Goal: Task Accomplishment & Management: Use online tool/utility

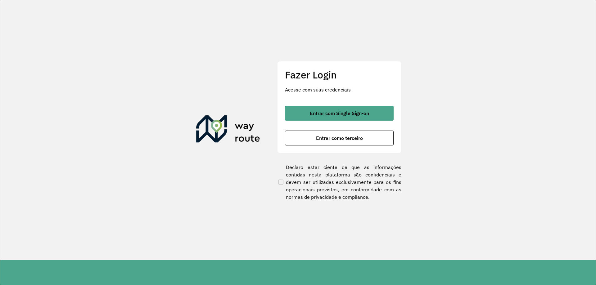
click at [323, 98] on div "Fazer Login Acesse com suas credenciais Entrar com Single Sign-on Entrar como t…" at bounding box center [339, 107] width 124 height 92
click at [323, 101] on div "Fazer Login Acesse com suas credenciais Entrar com Single Sign-on Entrar como t…" at bounding box center [339, 107] width 124 height 92
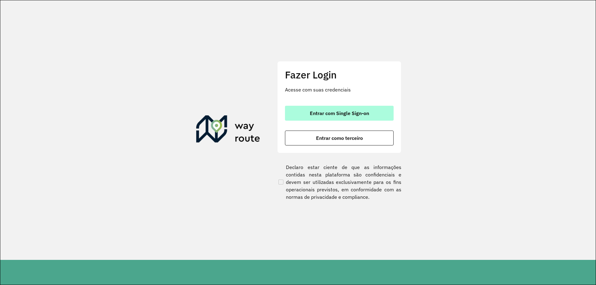
click at [321, 114] on span "Entrar com Single Sign-on" at bounding box center [339, 113] width 59 height 5
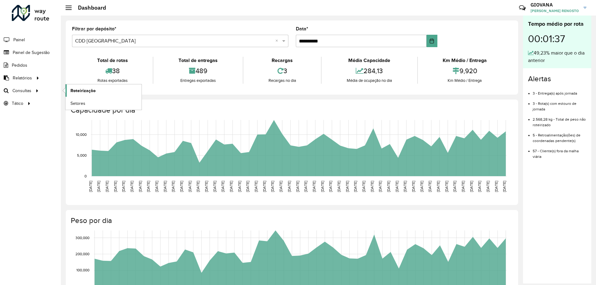
click at [89, 88] on span "Roteirização" at bounding box center [82, 90] width 25 height 7
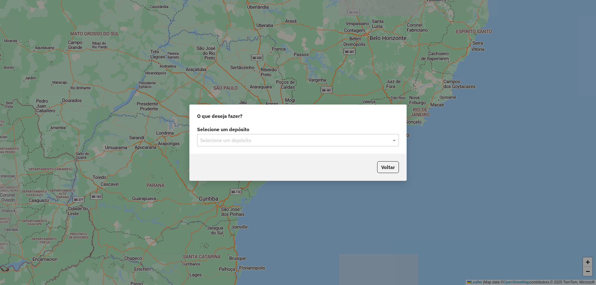
click at [259, 150] on div "Selecione um depósito Selecione um depósito" at bounding box center [298, 139] width 217 height 29
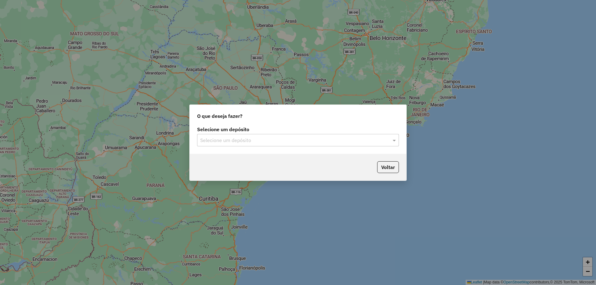
click at [282, 139] on input "text" at bounding box center [291, 140] width 183 height 7
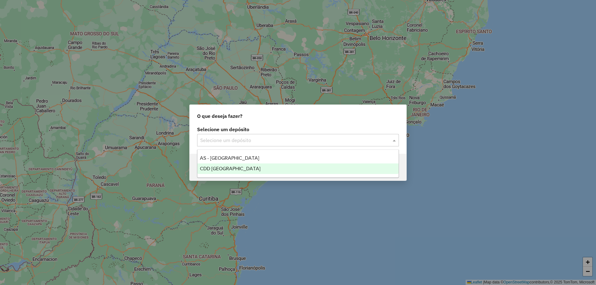
click at [262, 168] on div "CDD [GEOGRAPHIC_DATA]" at bounding box center [297, 168] width 201 height 11
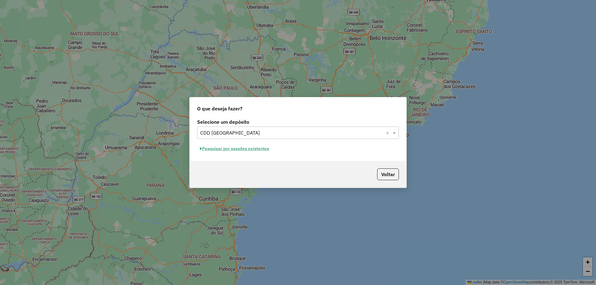
click at [250, 142] on div "Selecione um depósito Selecione um depósito × CDD Florianópolis × Pesquisar por…" at bounding box center [298, 139] width 217 height 44
click at [252, 149] on button "Pesquisar por sessões existentes" at bounding box center [234, 149] width 75 height 10
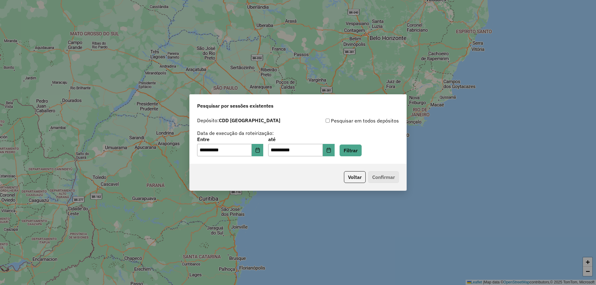
click at [376, 144] on div "**********" at bounding box center [298, 146] width 202 height 19
click at [361, 148] on button "Filtrar" at bounding box center [350, 151] width 22 height 12
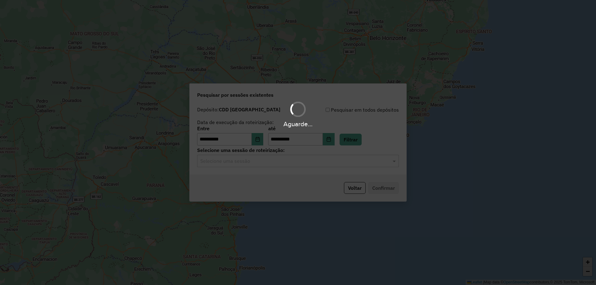
click at [336, 160] on input "text" at bounding box center [291, 161] width 183 height 7
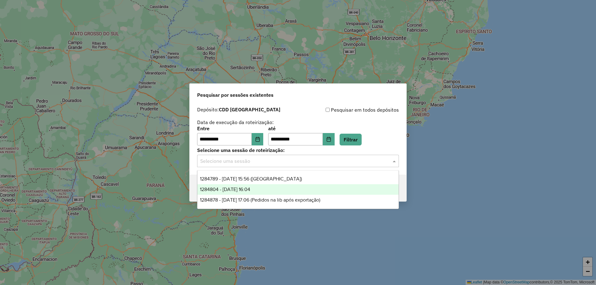
click at [382, 189] on div "1284804 - 29/09/2025 16:04" at bounding box center [297, 189] width 201 height 11
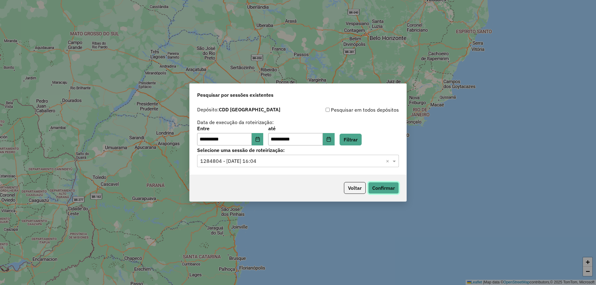
click at [395, 187] on button "Confirmar" at bounding box center [383, 188] width 31 height 12
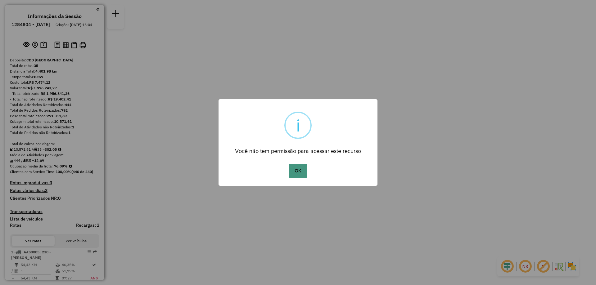
click at [300, 164] on button "OK" at bounding box center [298, 171] width 18 height 14
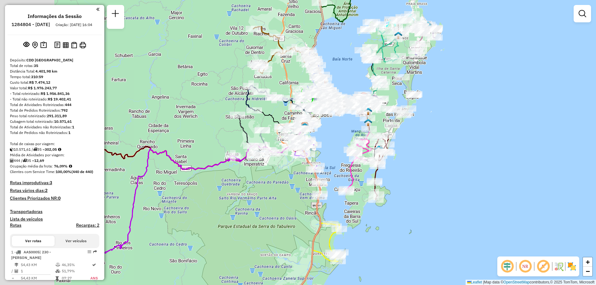
drag, startPoint x: 186, startPoint y: 201, endPoint x: 341, endPoint y: 195, distance: 154.6
click at [341, 195] on div "Janela de atendimento Grade de atendimento Capacidade Transportadoras Veículos …" at bounding box center [298, 142] width 596 height 285
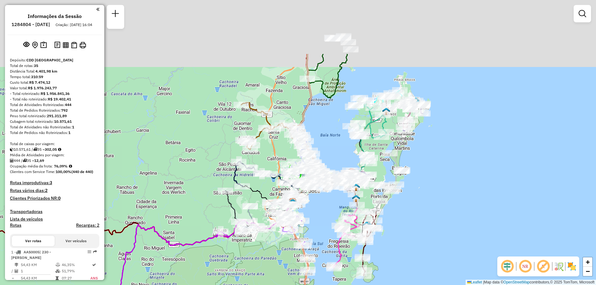
drag, startPoint x: 385, startPoint y: 205, endPoint x: 271, endPoint y: 251, distance: 122.1
click at [275, 273] on div "Janela de atendimento Grade de atendimento Capacidade Transportadoras Veículos …" at bounding box center [298, 142] width 596 height 285
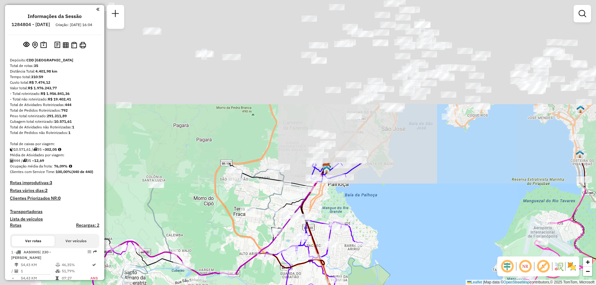
drag, startPoint x: 292, startPoint y: 50, endPoint x: 406, endPoint y: 242, distance: 223.4
click at [406, 242] on div "Janela de atendimento Grade de atendimento Capacidade Transportadoras Veículos …" at bounding box center [298, 142] width 596 height 285
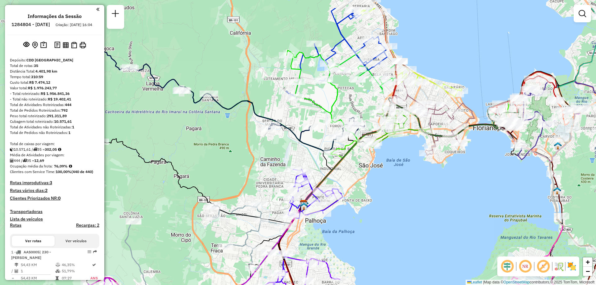
drag, startPoint x: 424, startPoint y: 156, endPoint x: 391, endPoint y: 195, distance: 50.8
click at [400, 196] on div "Janela de atendimento Grade de atendimento Capacidade Transportadoras Veículos …" at bounding box center [298, 142] width 596 height 285
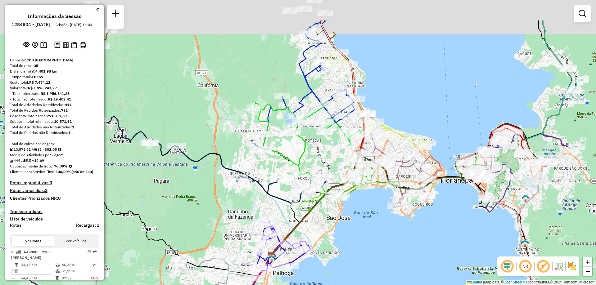
drag, startPoint x: 397, startPoint y: 182, endPoint x: 365, endPoint y: 235, distance: 61.0
click at [365, 235] on div "Janela de atendimento Grade de atendimento Capacidade Transportadoras Veículos …" at bounding box center [298, 142] width 596 height 285
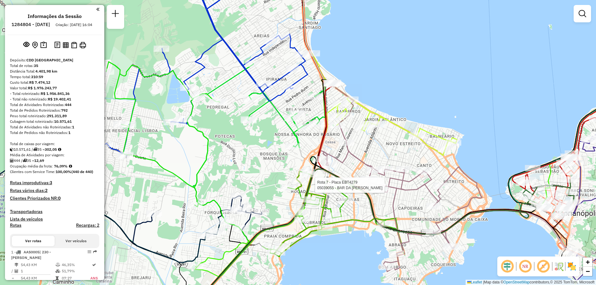
select select "**********"
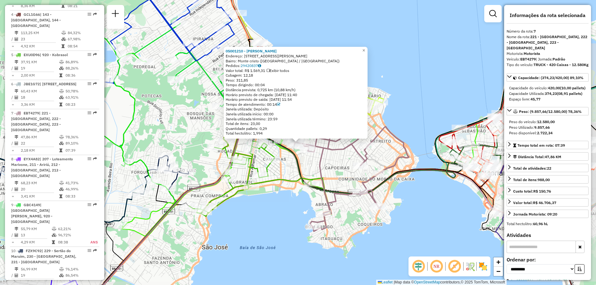
scroll to position [463, 0]
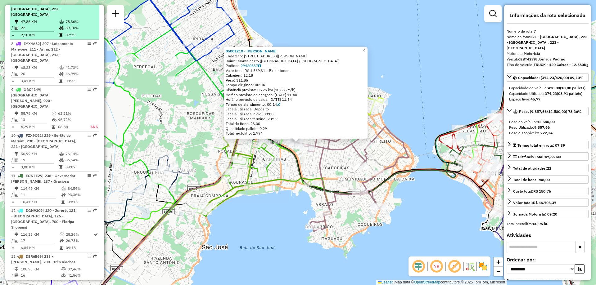
click at [82, 25] on td "78,36%" at bounding box center [80, 22] width 31 height 6
